Goal: Transaction & Acquisition: Purchase product/service

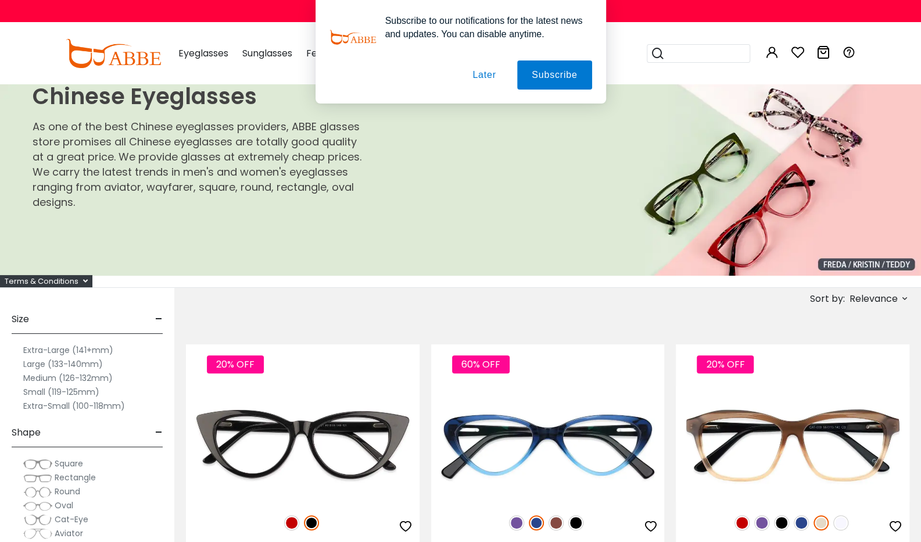
click at [113, 352] on label "Extra-Large (141+mm)" at bounding box center [68, 350] width 90 height 14
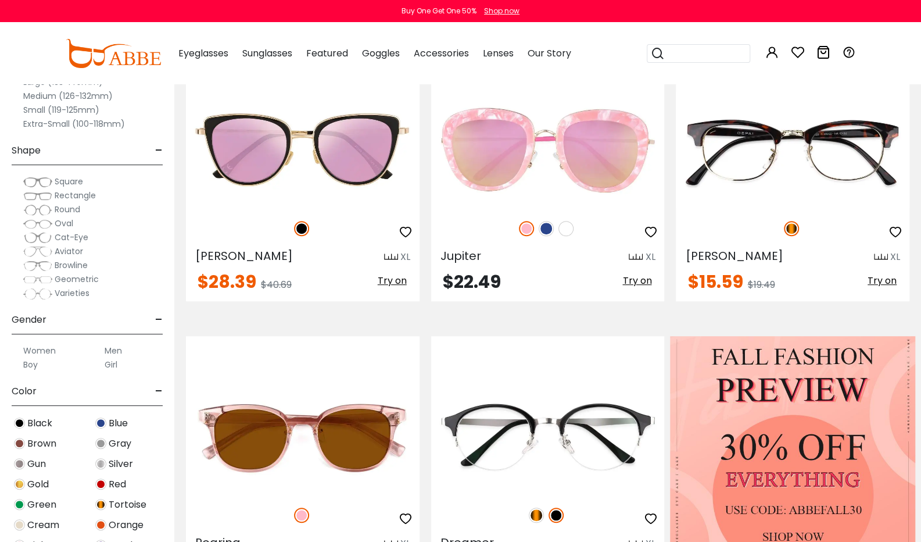
scroll to position [302, 0]
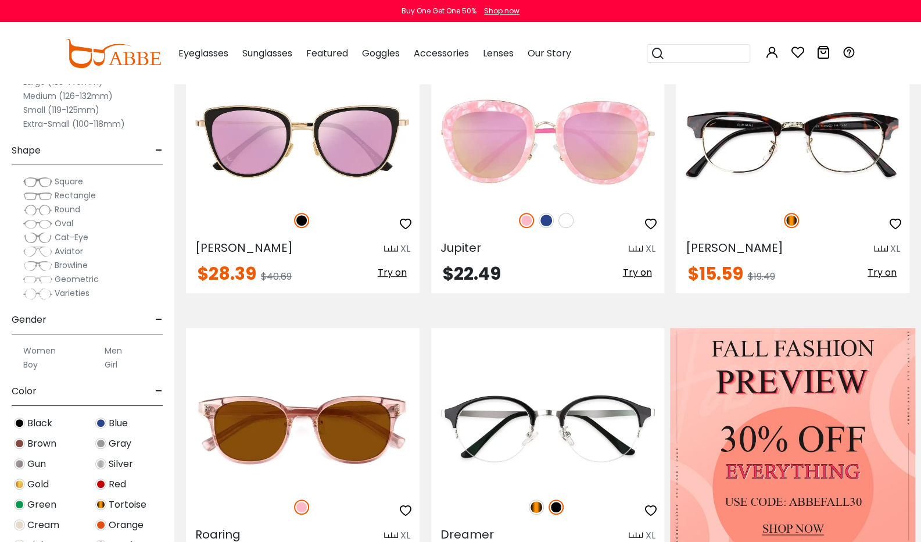
click at [122, 354] on label "Men" at bounding box center [113, 351] width 17 height 14
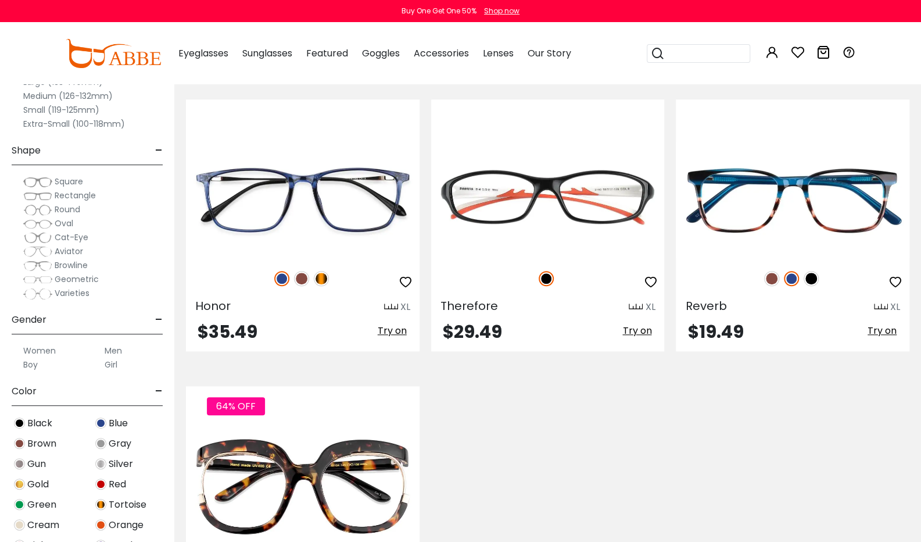
scroll to position [535, 0]
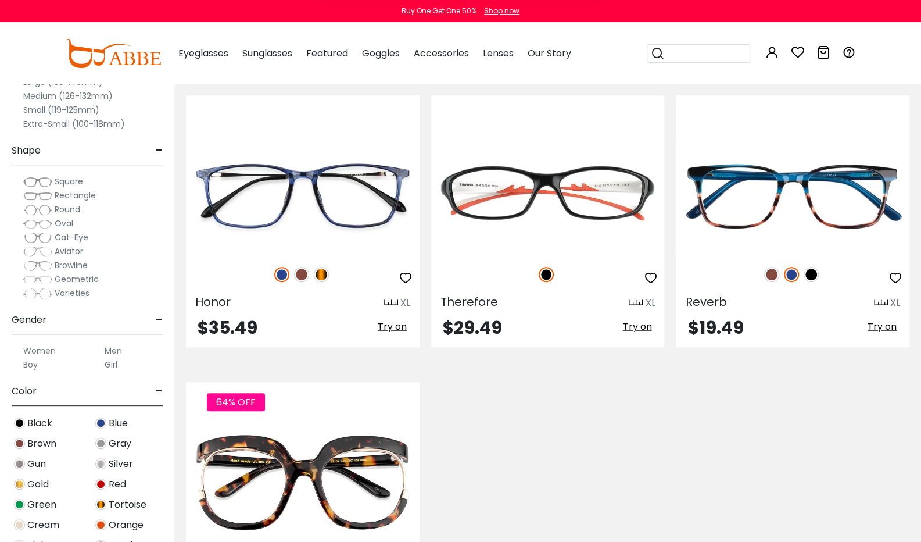
click at [122, 348] on label "Men" at bounding box center [113, 351] width 17 height 14
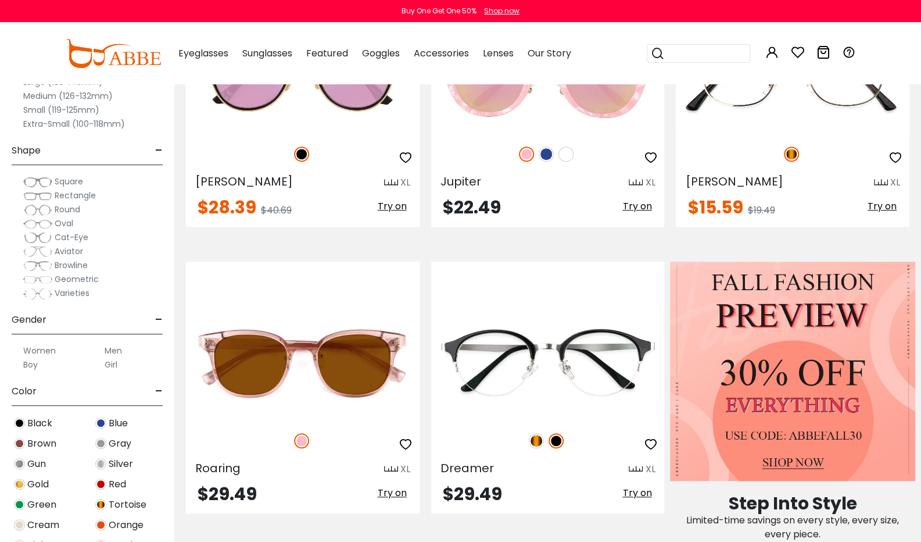
scroll to position [372, 0]
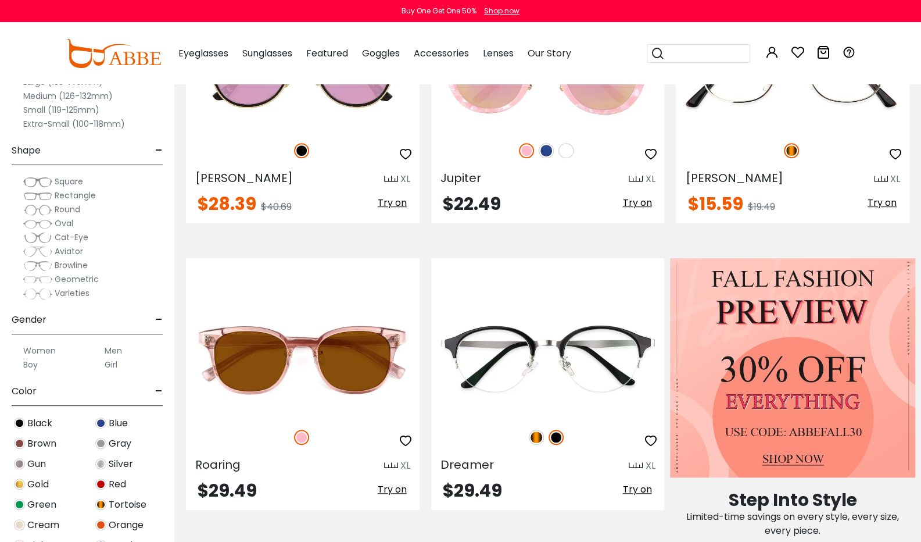
click at [122, 351] on label "Men" at bounding box center [113, 351] width 17 height 14
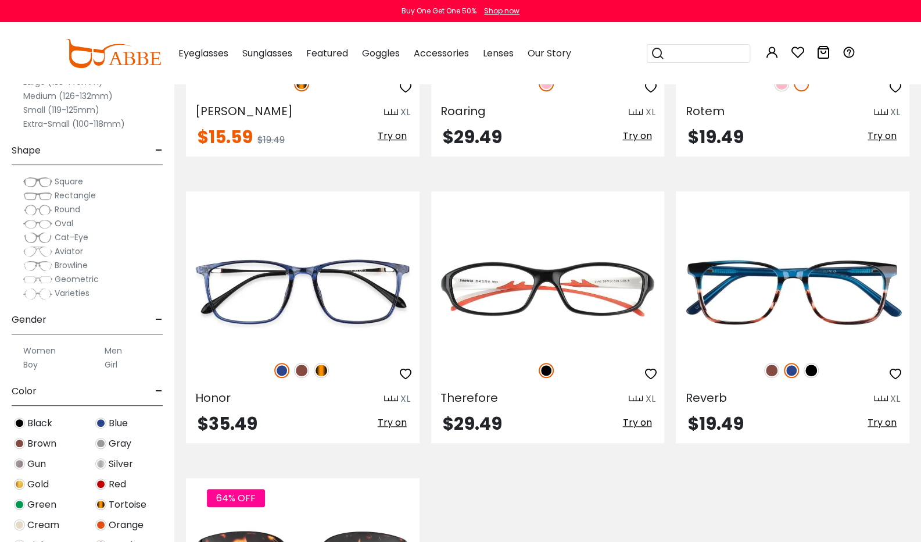
scroll to position [442, 0]
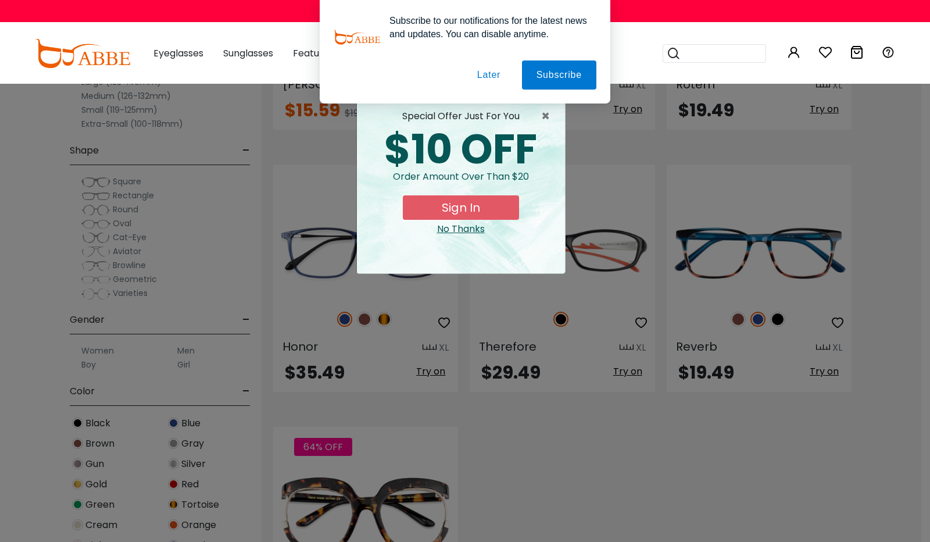
click at [0, 0] on button "Later" at bounding box center [0, 0] width 0 height 0
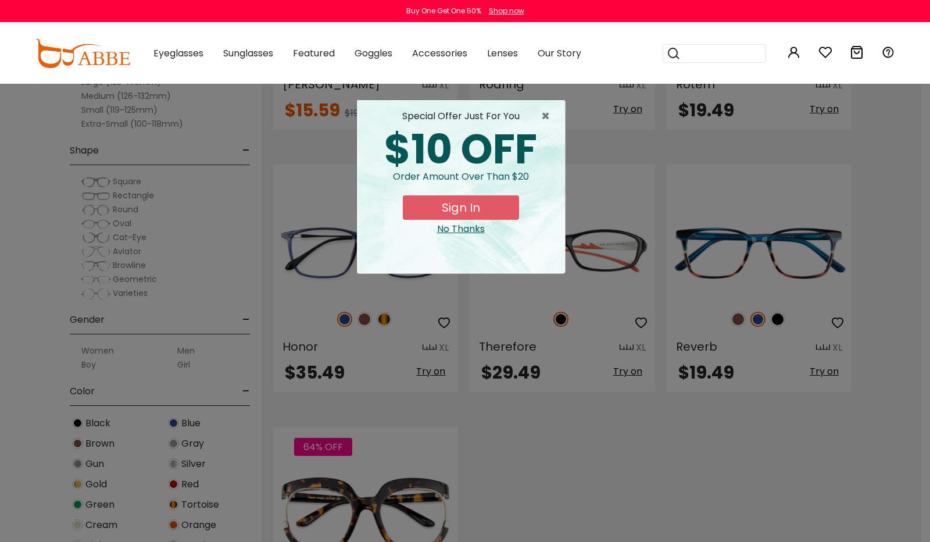
click at [475, 231] on div "No Thanks" at bounding box center [461, 229] width 190 height 14
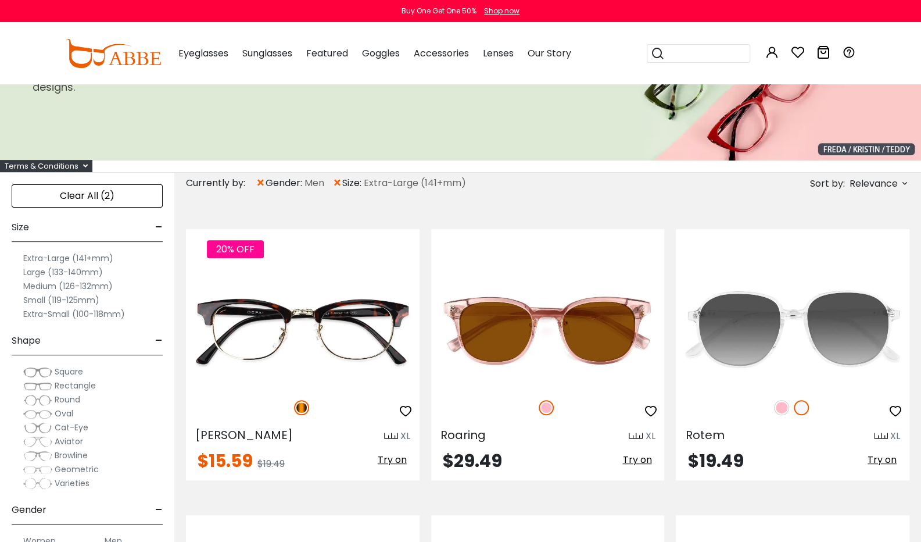
scroll to position [93, 0]
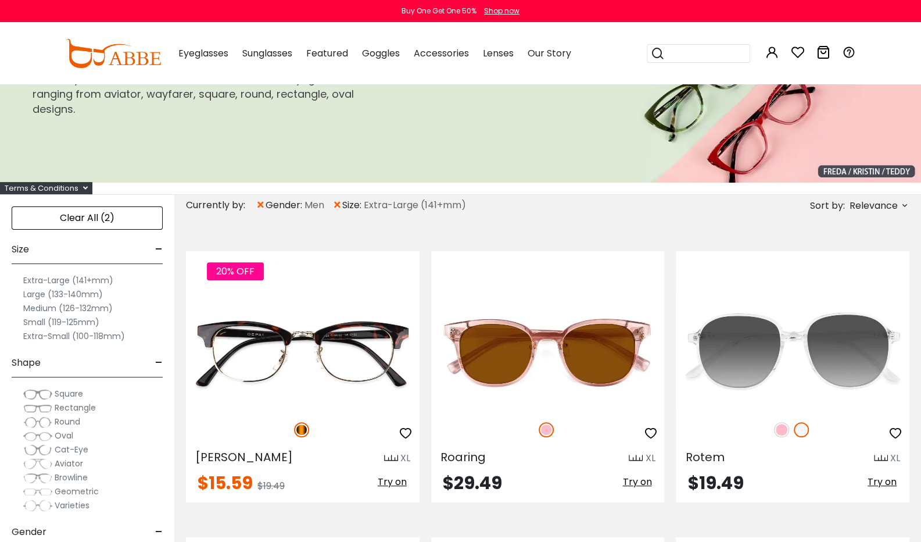
click at [98, 293] on label "Large (133-140mm)" at bounding box center [63, 294] width 80 height 14
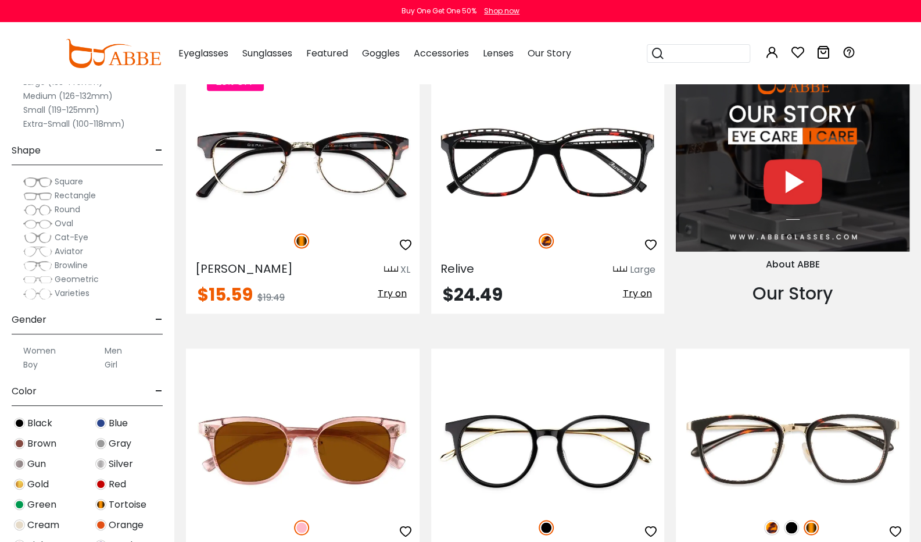
scroll to position [1163, 0]
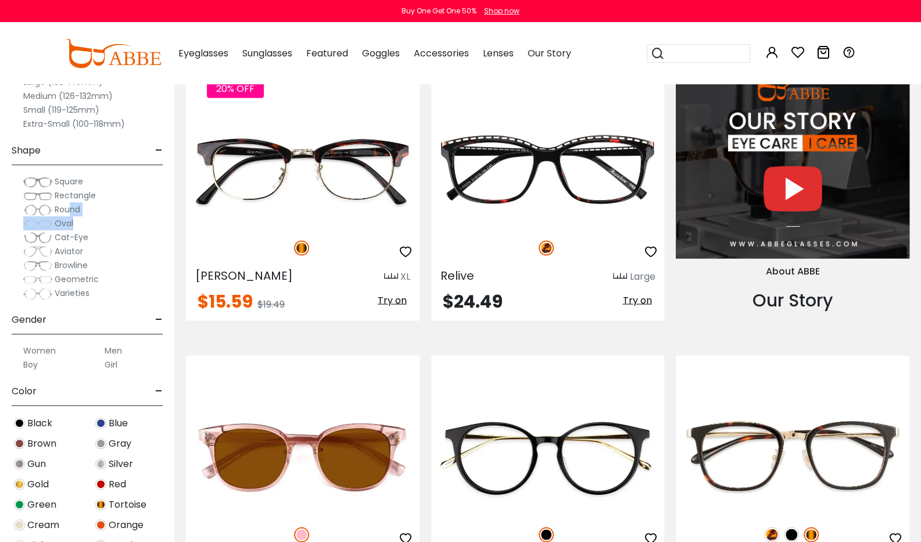
drag, startPoint x: 129, startPoint y: 213, endPoint x: 170, endPoint y: 223, distance: 41.7
click at [169, 223] on div "Square Rectangle Round Oval" at bounding box center [87, 237] width 163 height 126
click at [96, 197] on span "Rectangle" at bounding box center [75, 196] width 41 height 12
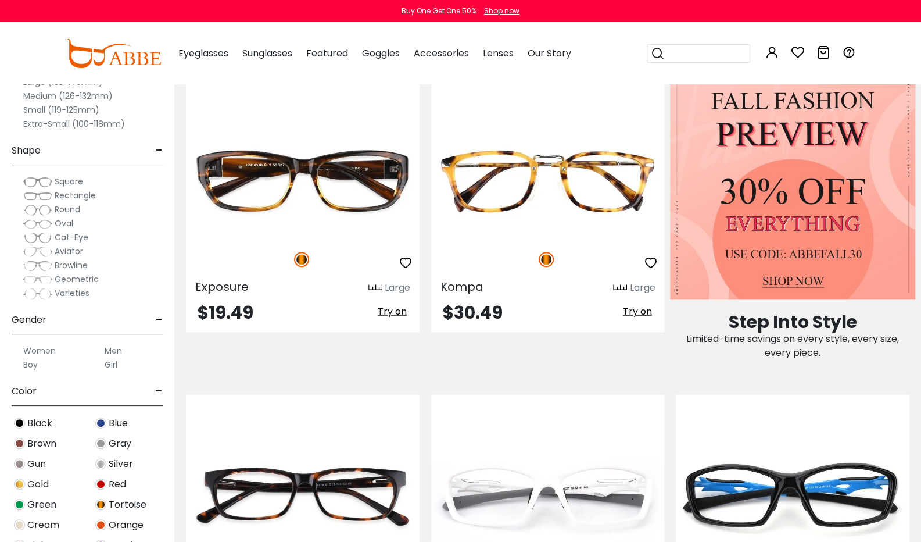
scroll to position [558, 0]
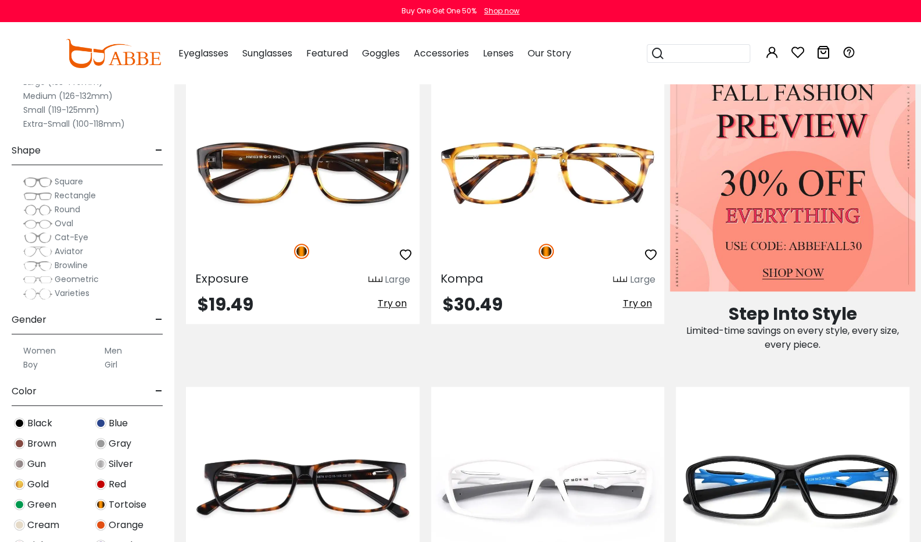
click at [80, 207] on span "Round" at bounding box center [68, 209] width 26 height 12
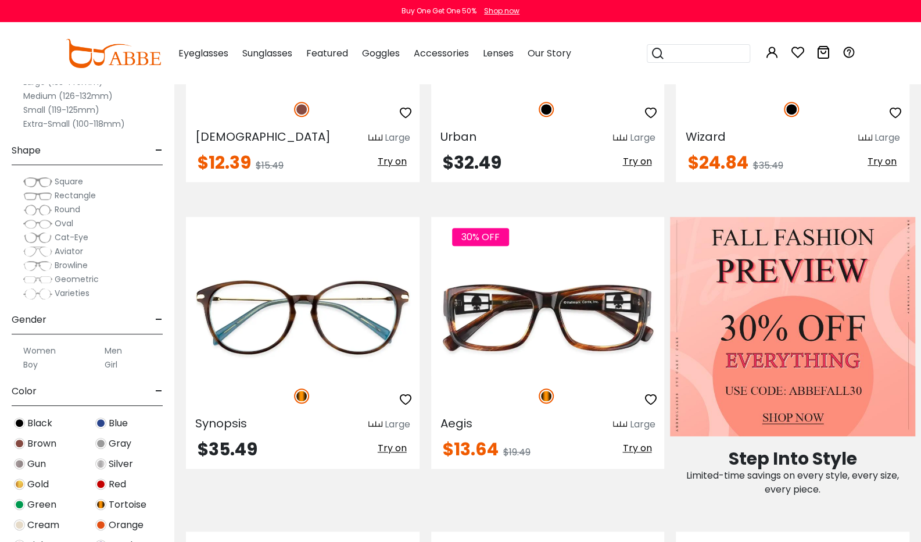
scroll to position [442, 0]
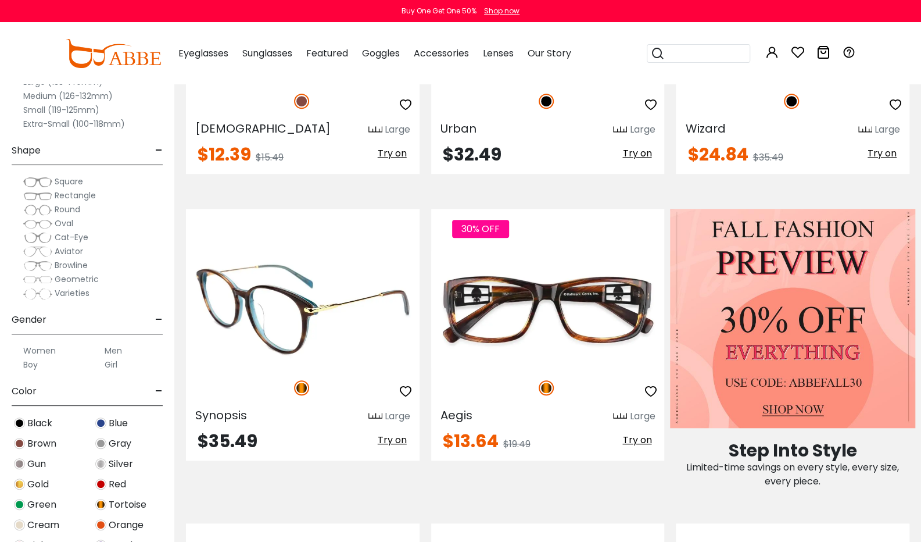
click at [366, 284] on img at bounding box center [303, 309] width 234 height 117
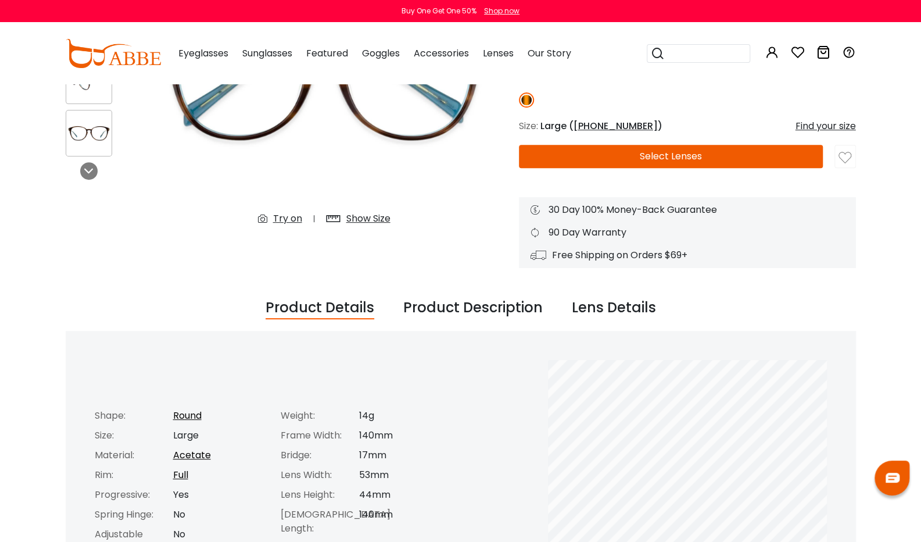
scroll to position [209, 0]
